Goal: Task Accomplishment & Management: Use online tool/utility

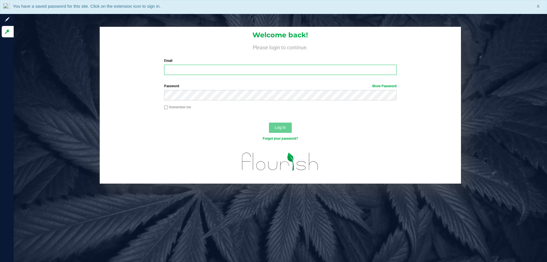
click at [244, 71] on input "Email" at bounding box center [280, 70] width 232 height 10
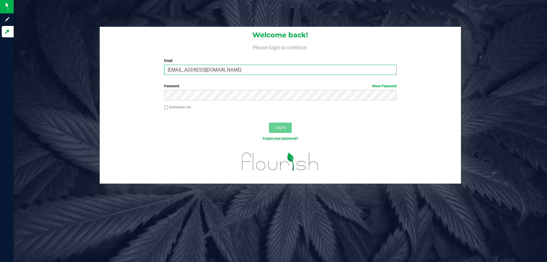
type input "[EMAIL_ADDRESS][DOMAIN_NAME]"
click at [269, 123] on button "Log In" at bounding box center [280, 128] width 23 height 10
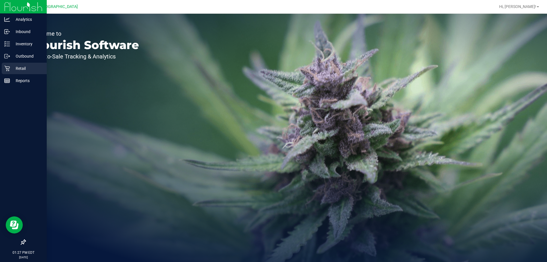
click at [25, 66] on p "Retail" at bounding box center [27, 68] width 34 height 7
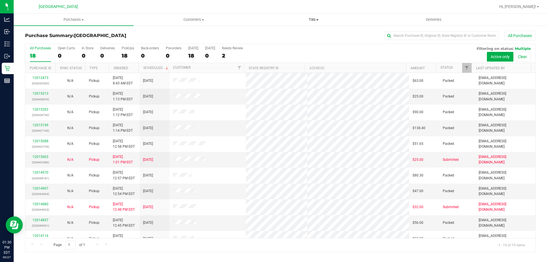
click at [319, 17] on uib-tab-heading "Tills Manage tills Reconcile e-payments" at bounding box center [313, 19] width 119 height 11
click at [292, 33] on li "Manage tills" at bounding box center [314, 34] width 120 height 7
